Goal: Entertainment & Leisure: Consume media (video, audio)

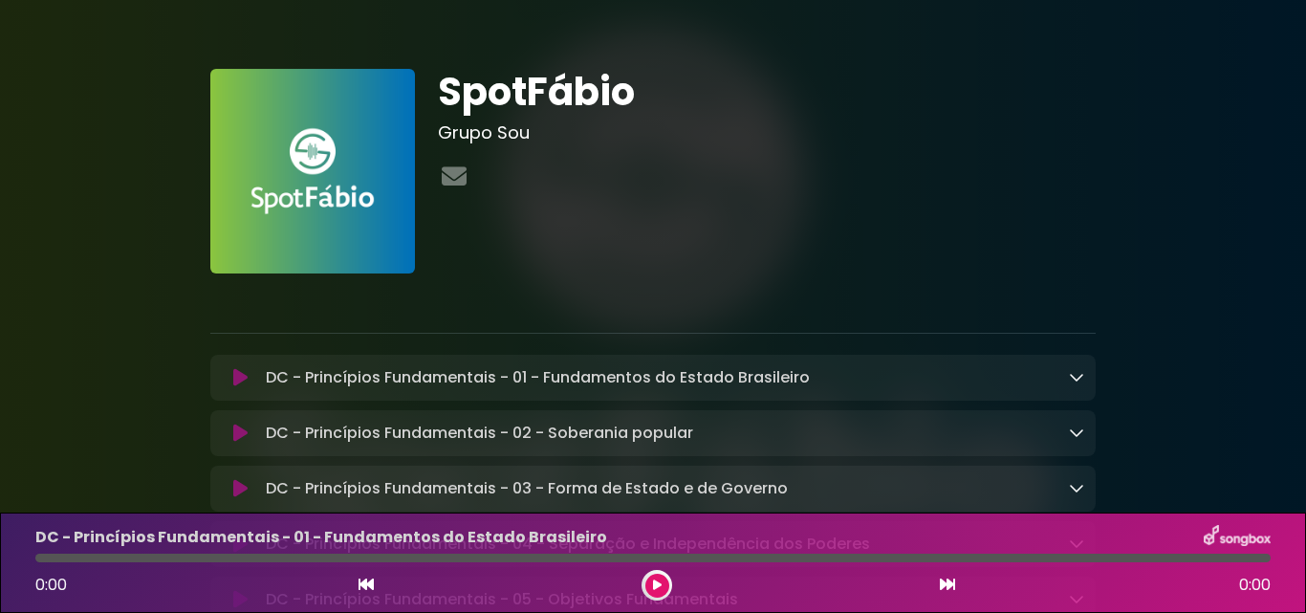
click at [233, 378] on icon at bounding box center [240, 377] width 14 height 19
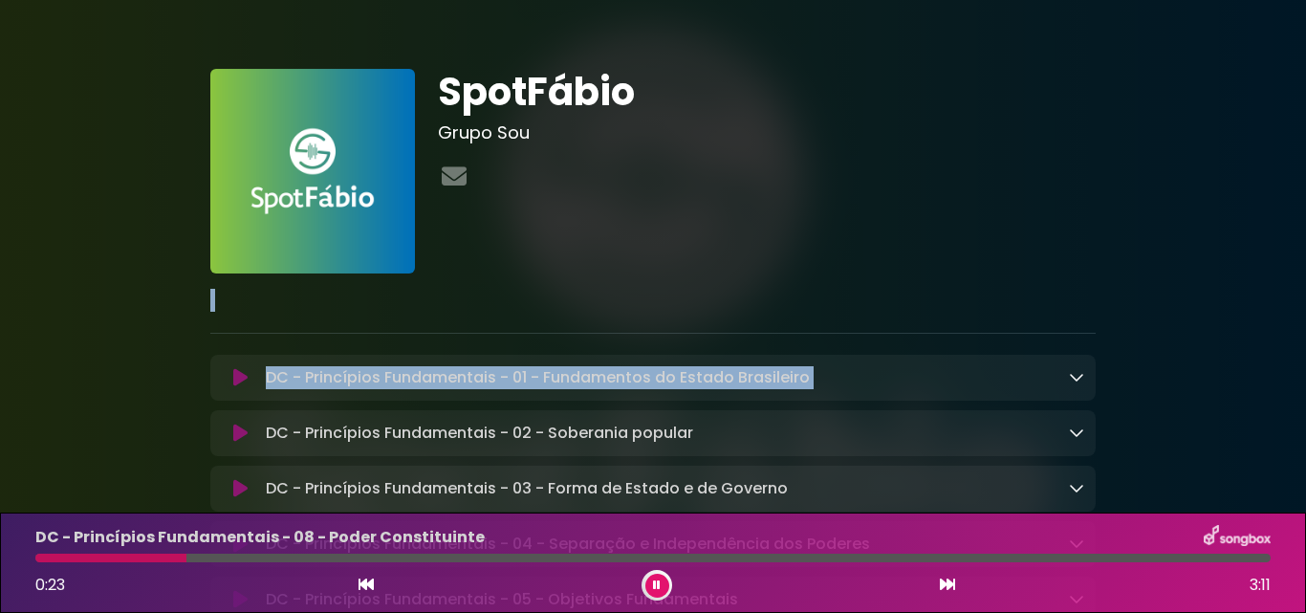
drag, startPoint x: 1186, startPoint y: 282, endPoint x: 1201, endPoint y: 333, distance: 52.9
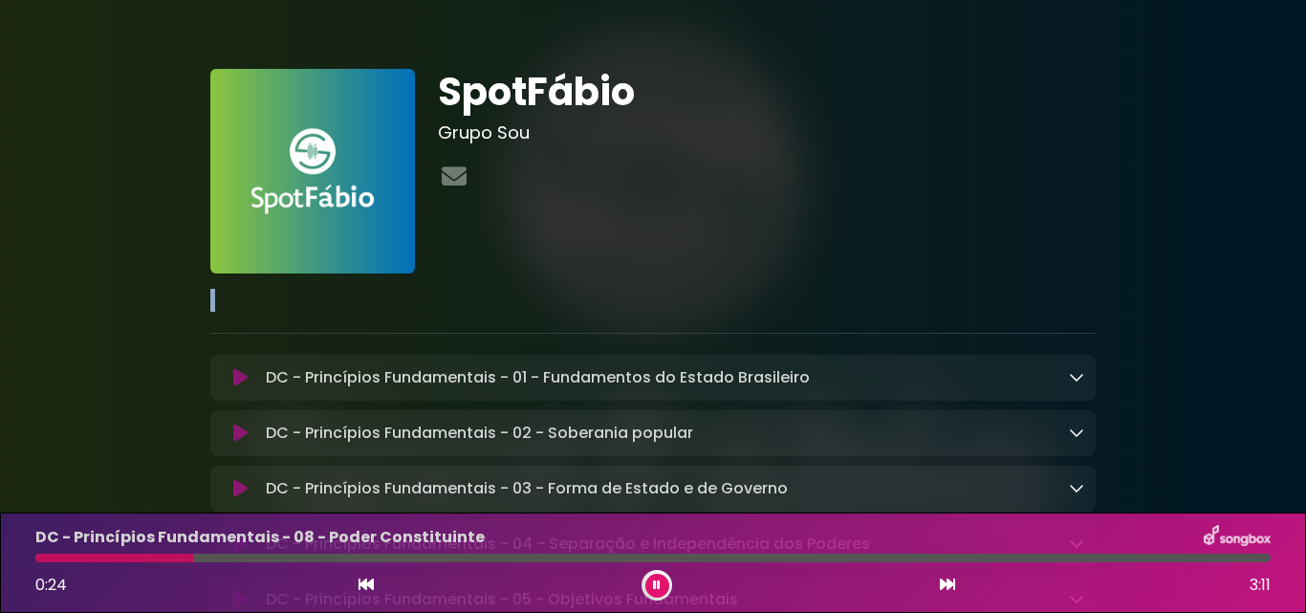
drag, startPoint x: 1206, startPoint y: 247, endPoint x: 1222, endPoint y: 315, distance: 70.7
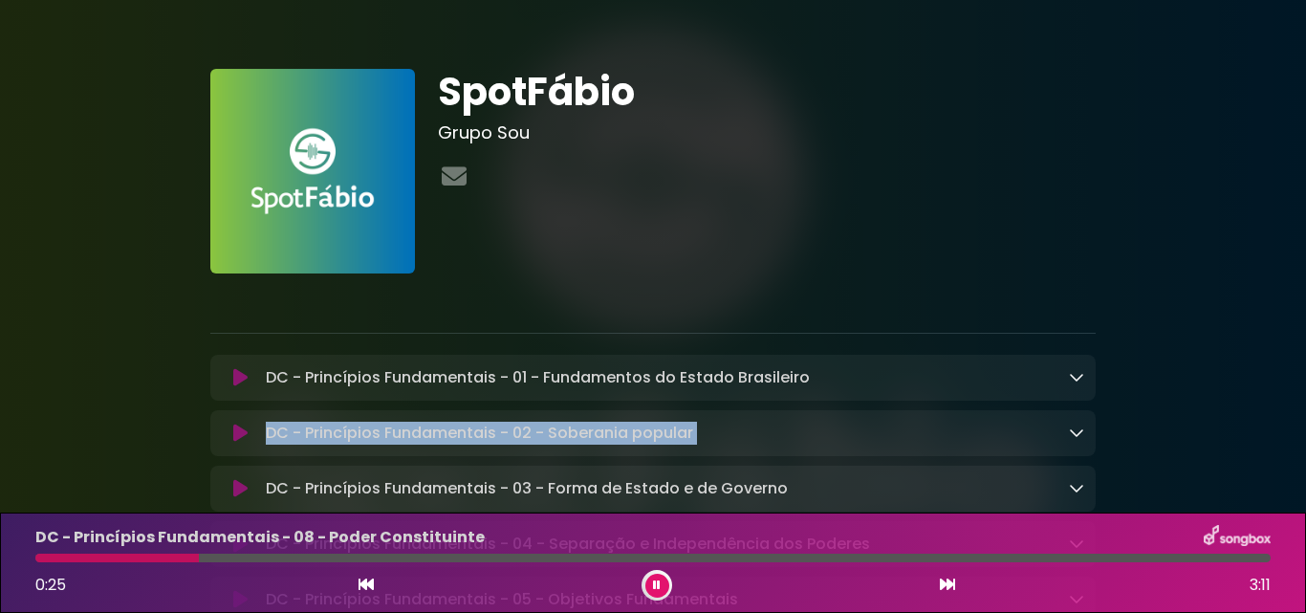
drag, startPoint x: 1222, startPoint y: 371, endPoint x: 1220, endPoint y: 451, distance: 80.3
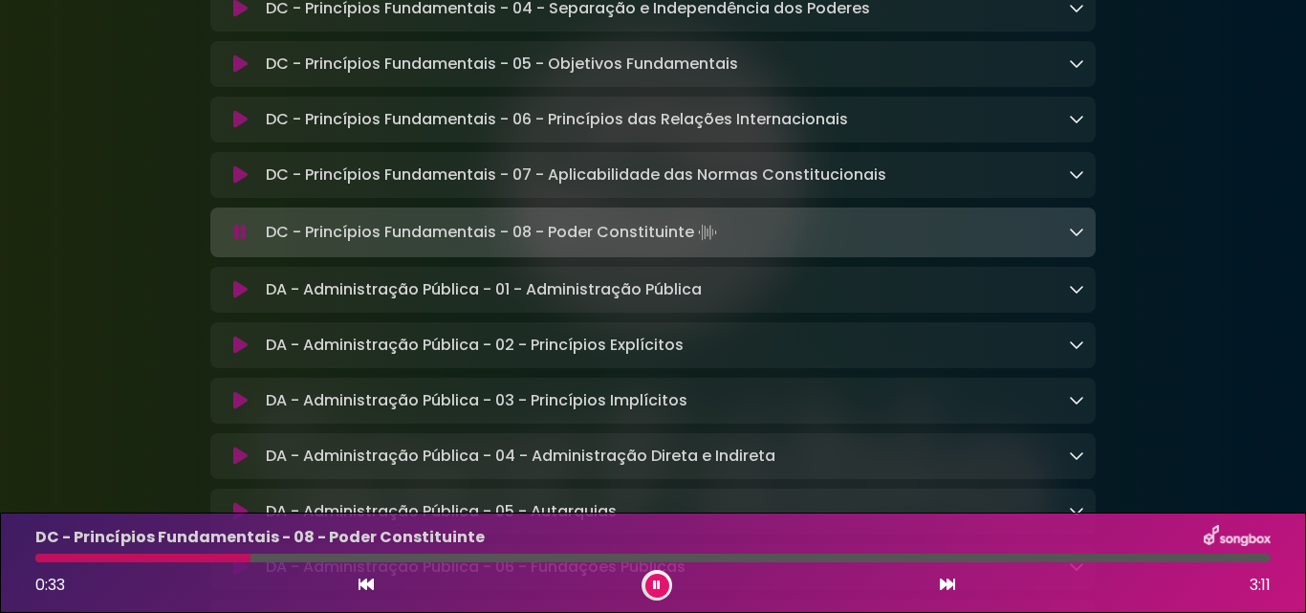
scroll to position [573, 0]
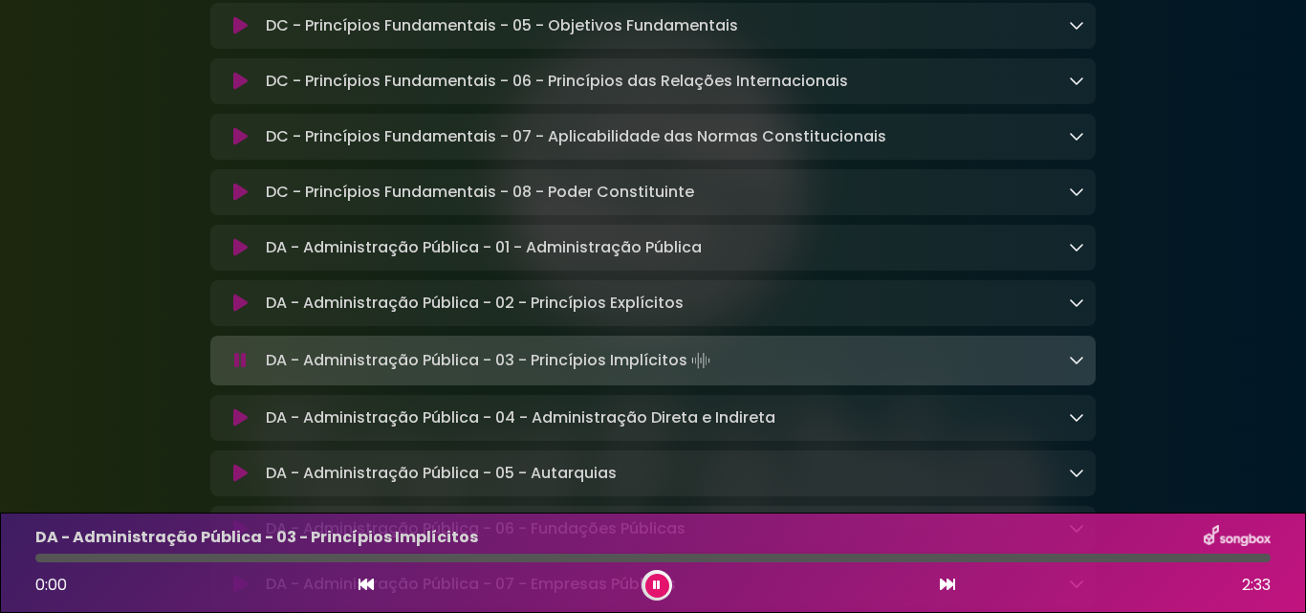
click at [244, 313] on icon at bounding box center [240, 302] width 14 height 19
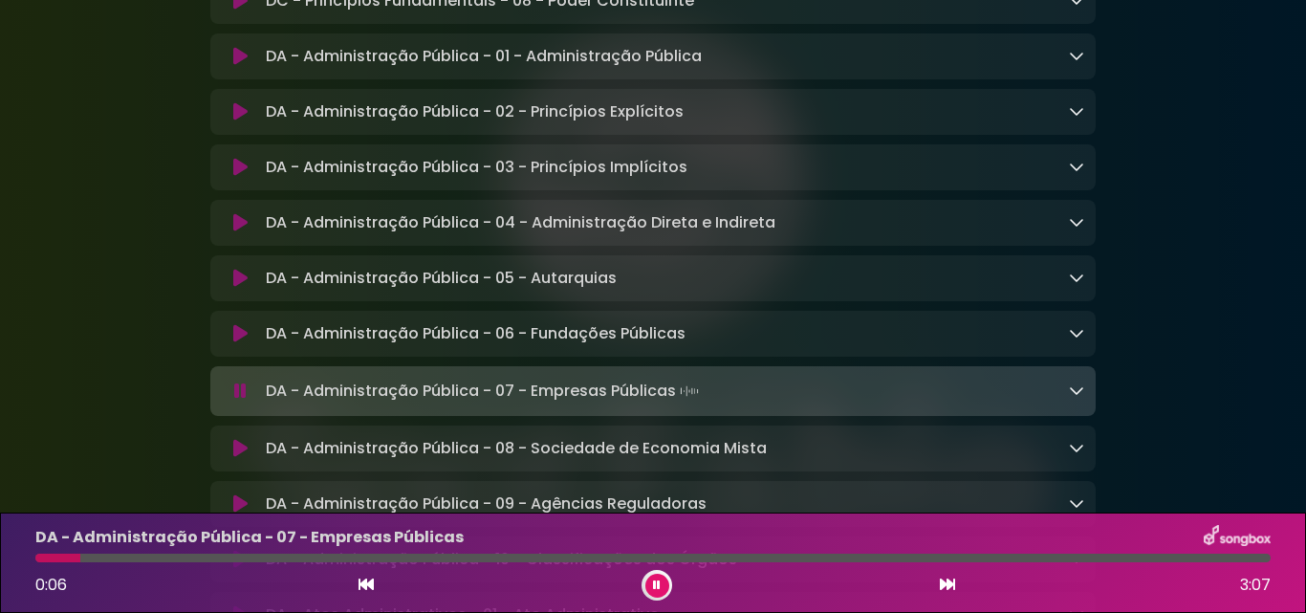
scroll to position [803, 0]
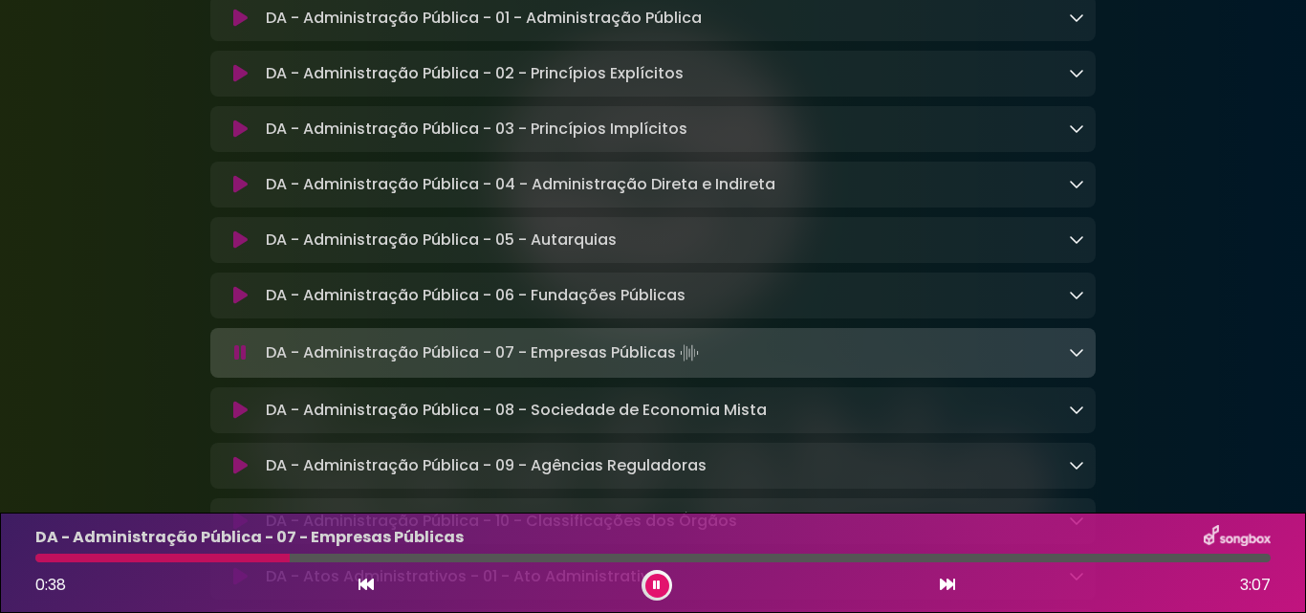
click at [113, 543] on p "DA - Administração Pública - 07 - Empresas Públicas" at bounding box center [249, 537] width 428 height 23
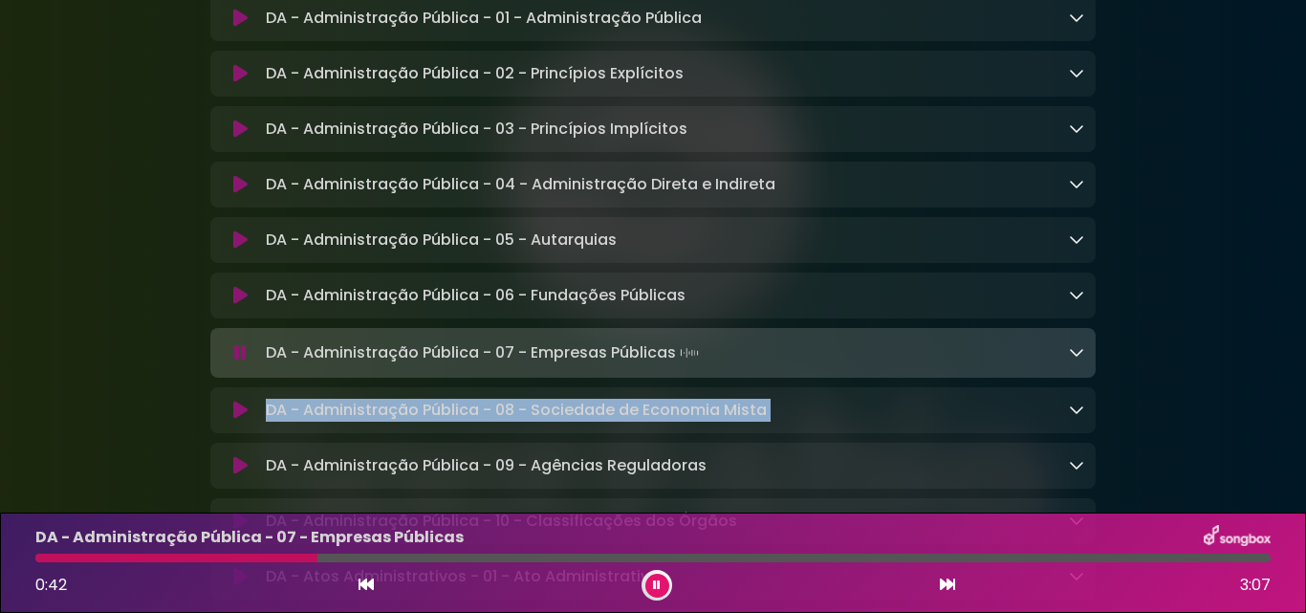
drag, startPoint x: 1188, startPoint y: 386, endPoint x: 1200, endPoint y: 404, distance: 22.0
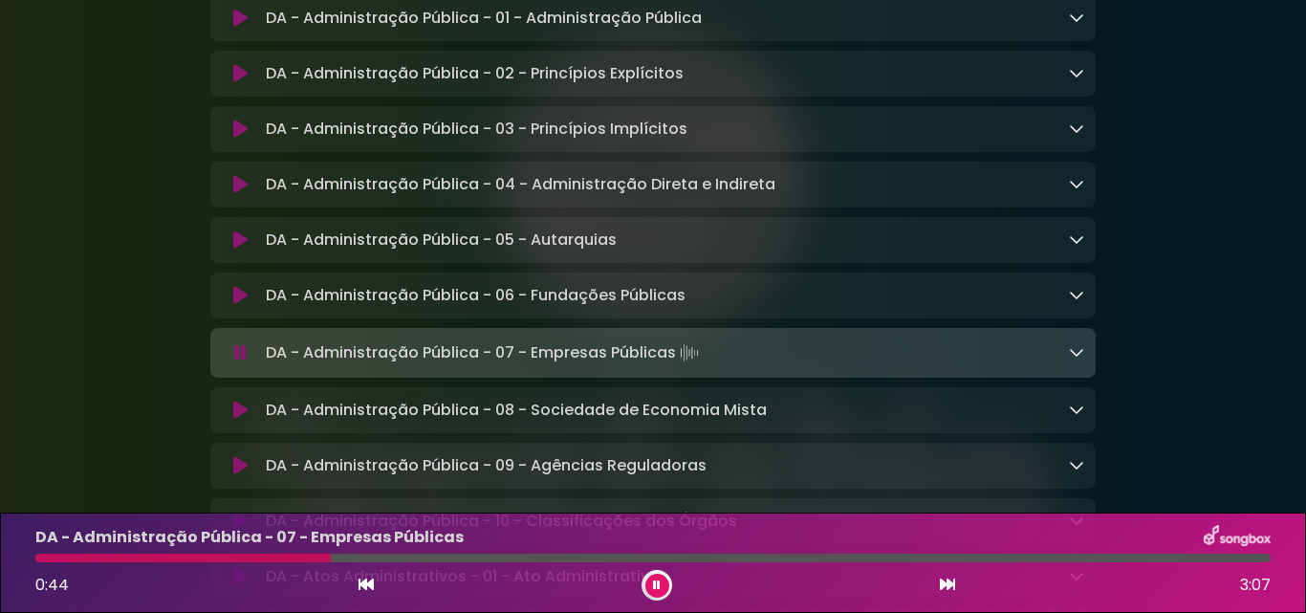
click at [488, 549] on div "DA - Administração Pública - 07 - Empresas Públicas 0:44 3:07" at bounding box center [653, 563] width 1258 height 76
click at [88, 536] on p "DA - Administração Pública - 07 - Empresas Públicas" at bounding box center [249, 537] width 428 height 23
click at [1078, 359] on icon at bounding box center [1076, 351] width 15 height 15
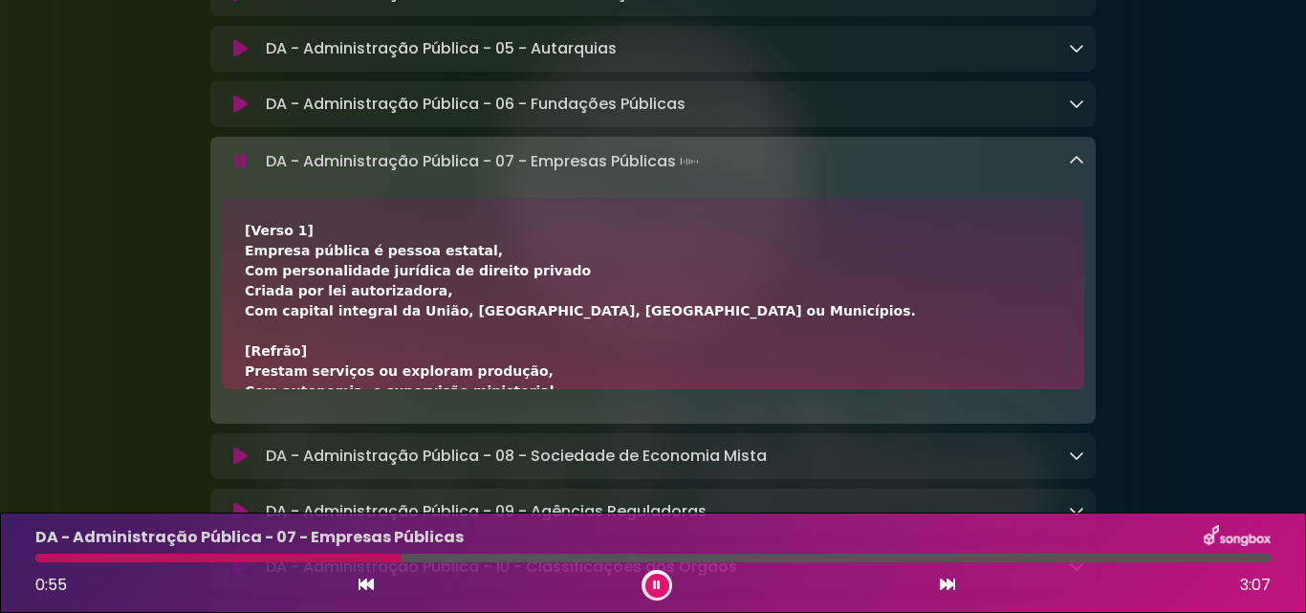
scroll to position [1032, 0]
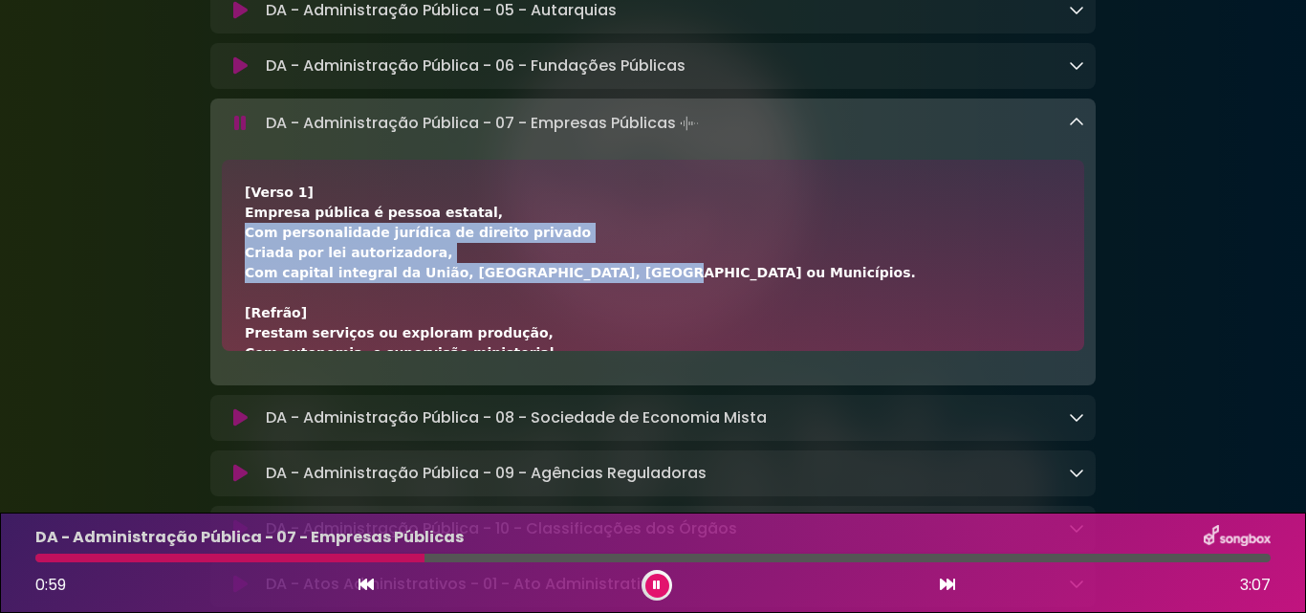
drag, startPoint x: 577, startPoint y: 251, endPoint x: 577, endPoint y: 280, distance: 28.7
click at [580, 282] on div "[Verso 1] Empresa pública é pessoa estatal, Com personalidade jurídica de direi…" at bounding box center [653, 514] width 816 height 662
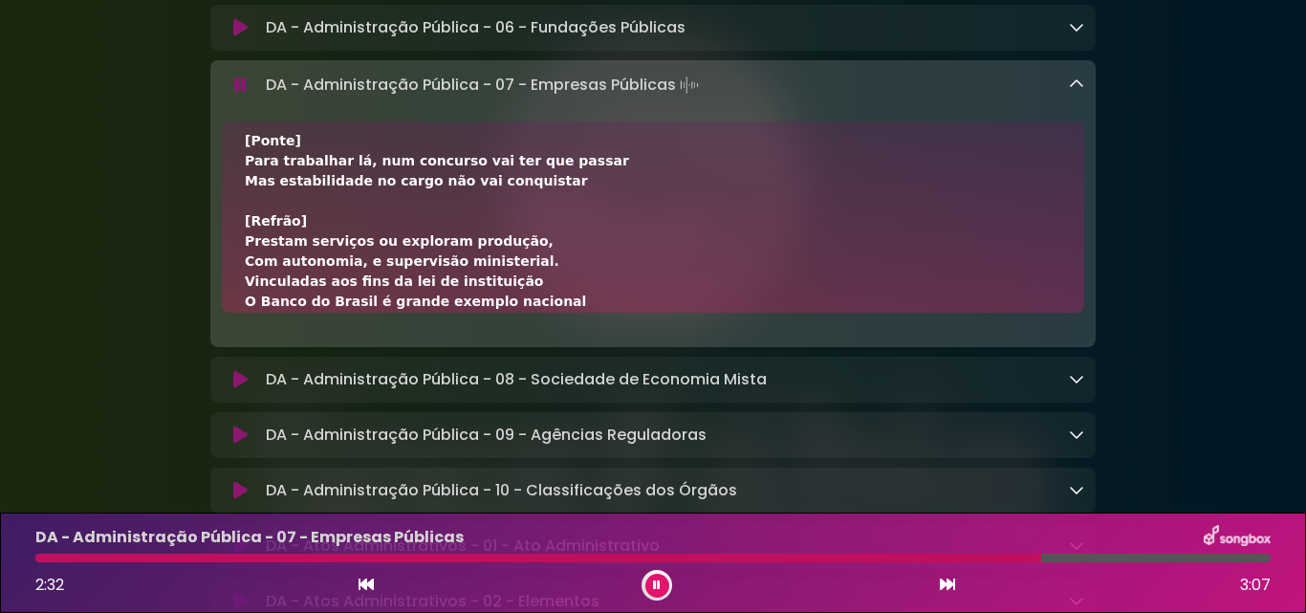
scroll to position [497, 0]
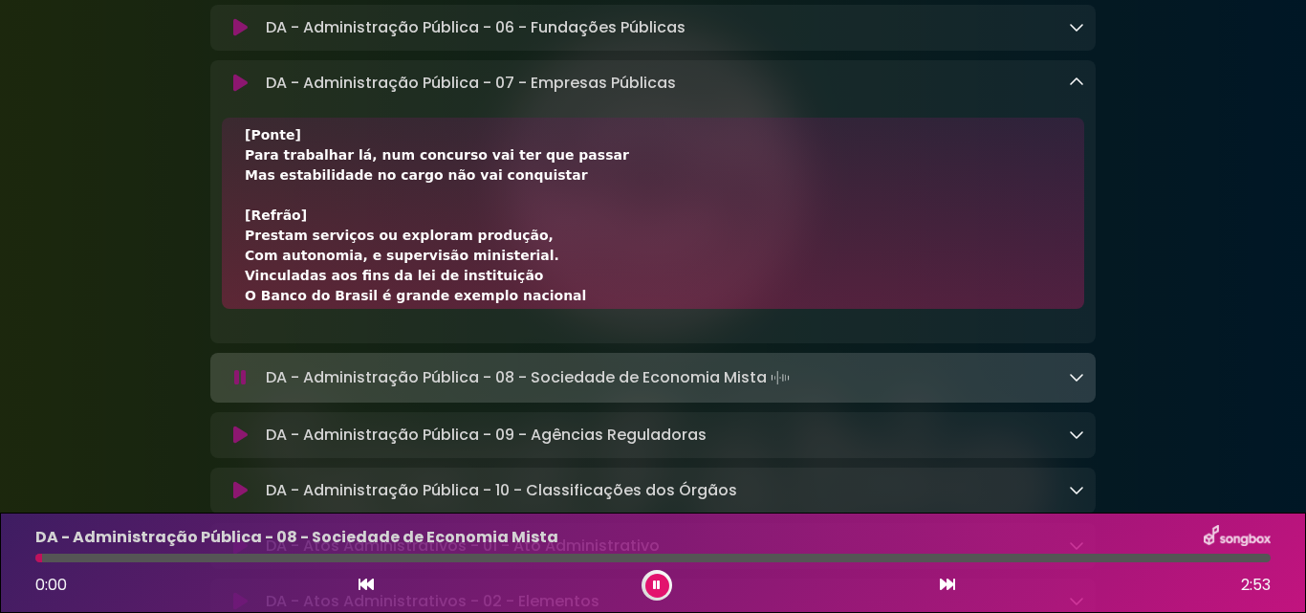
click at [1072, 384] on icon at bounding box center [1076, 376] width 15 height 15
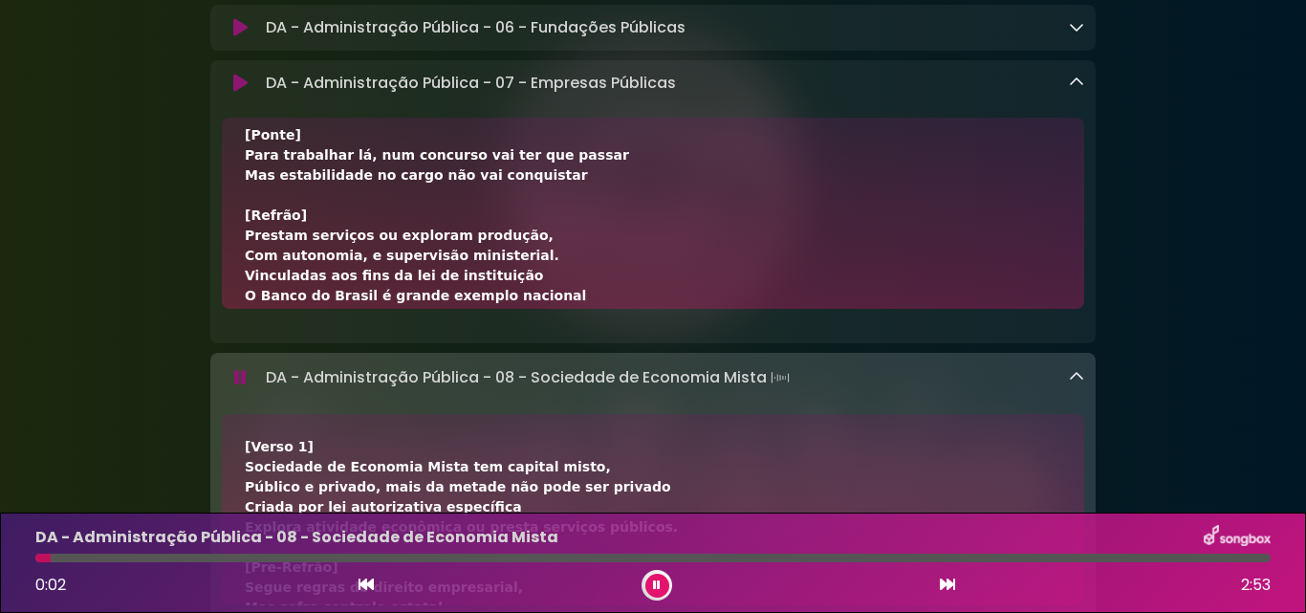
click at [672, 443] on div "[Verso 1] Sociedade de Economia Mista tem capital misto, Público e privado, mai…" at bounding box center [653, 509] width 862 height 191
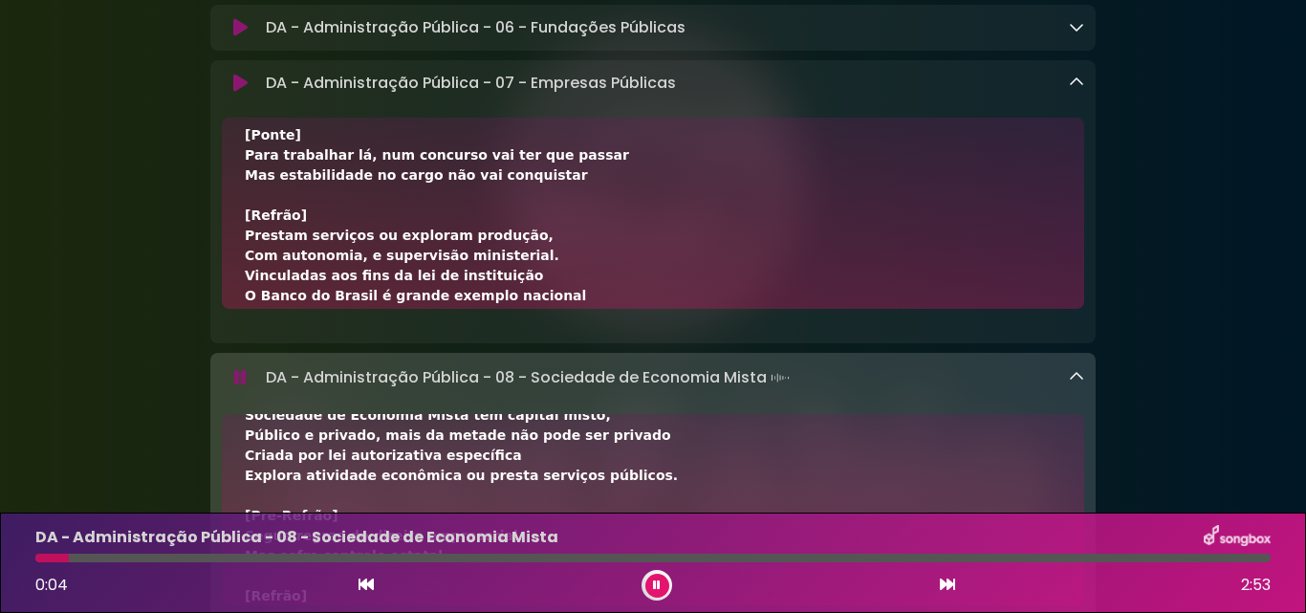
scroll to position [76, 0]
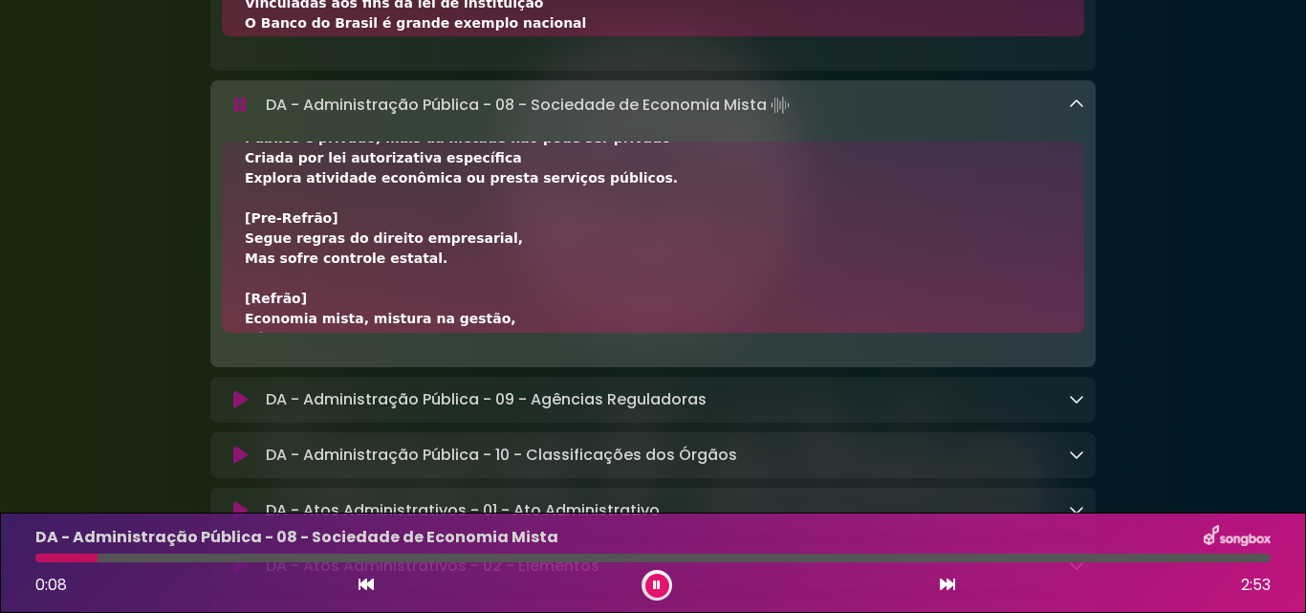
scroll to position [1376, 0]
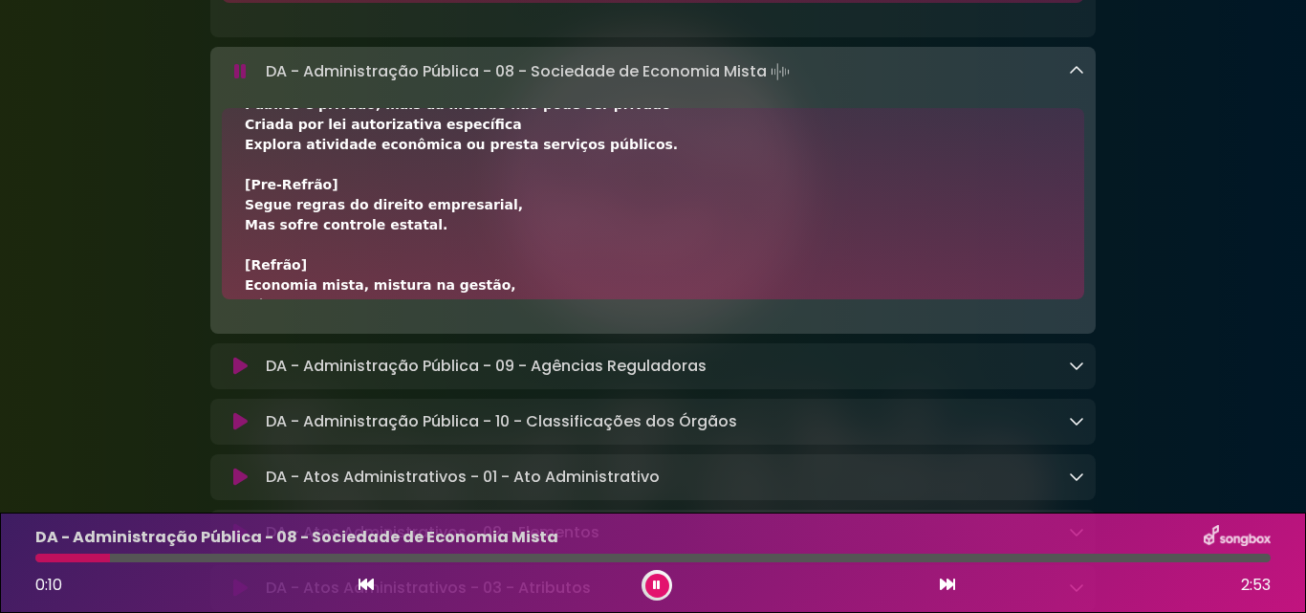
click at [858, 179] on div "[Verso 1] Sociedade de Economia Mista tem capital misto, Público e privado, mai…" at bounding box center [653, 365] width 816 height 622
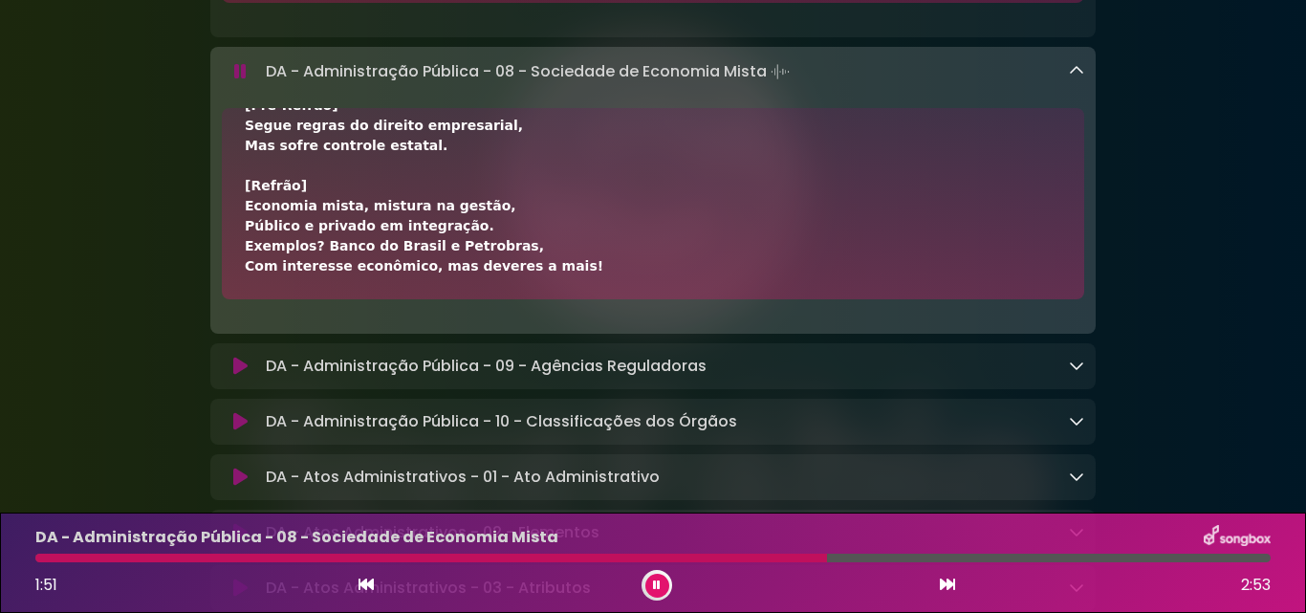
scroll to position [1414, 0]
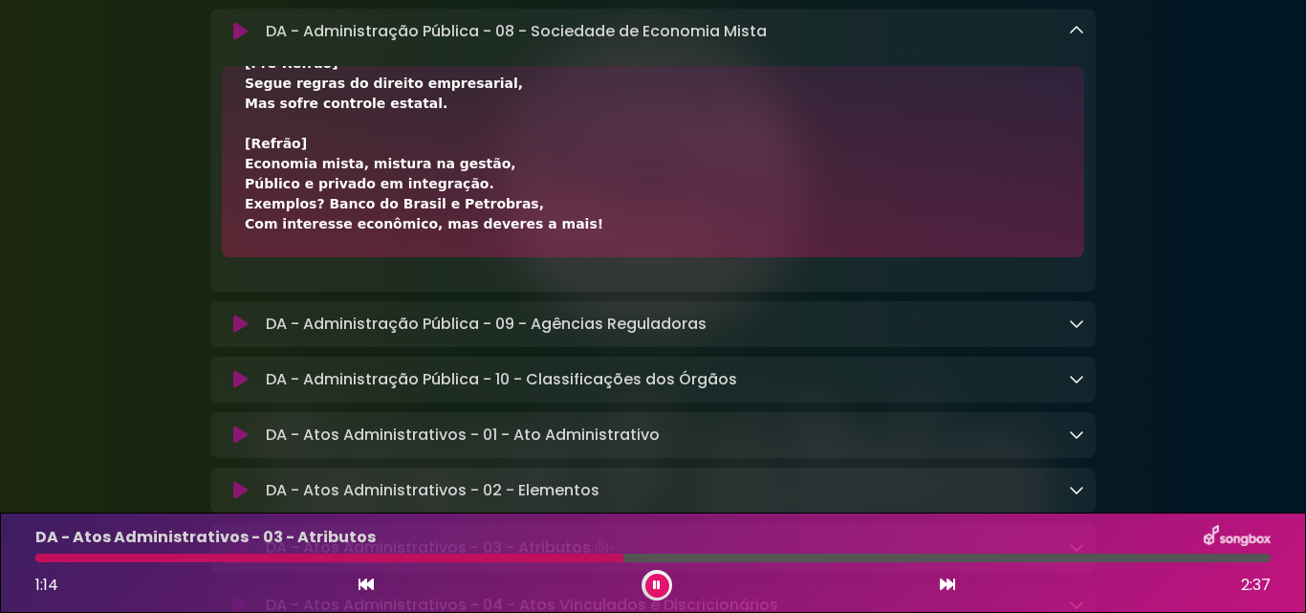
click at [655, 581] on icon at bounding box center [656, 585] width 9 height 12
click at [645, 573] on button at bounding box center [657, 585] width 24 height 24
click at [658, 583] on icon at bounding box center [657, 584] width 8 height 11
